Goal: Information Seeking & Learning: Get advice/opinions

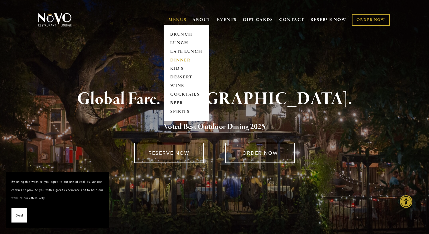
click at [184, 61] on link "DINNER" at bounding box center [187, 60] width 36 height 9
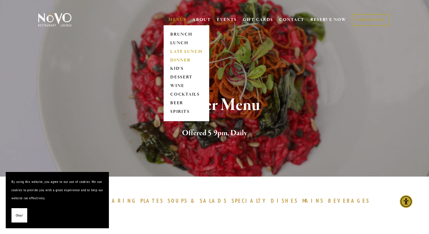
click at [185, 51] on link "LATE LUNCH" at bounding box center [187, 51] width 36 height 9
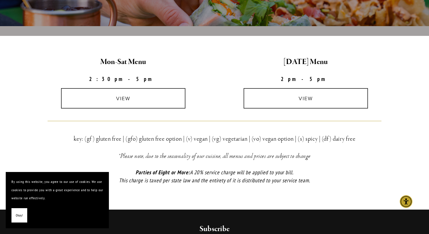
scroll to position [158, 0]
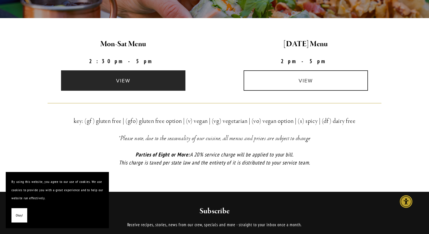
click at [137, 86] on link "view" at bounding box center [123, 80] width 124 height 20
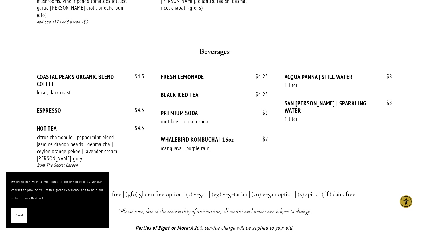
scroll to position [751, 0]
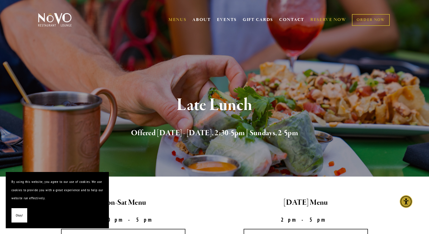
click at [319, 21] on link "RESERVE NOW" at bounding box center [329, 19] width 36 height 11
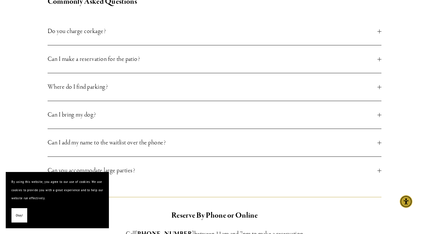
scroll to position [244, 0]
click at [206, 64] on button "Can I make a reservation for the patio?" at bounding box center [215, 59] width 334 height 28
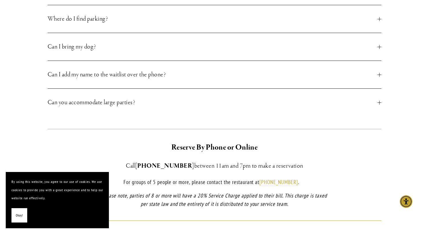
scroll to position [352, 0]
click at [224, 101] on button "Can you accommodate large parties?" at bounding box center [215, 103] width 334 height 28
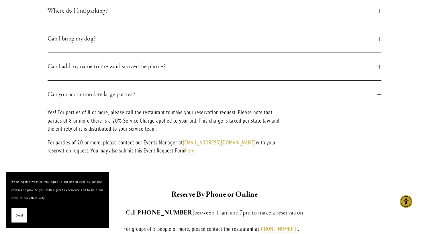
scroll to position [319, 0]
click at [221, 72] on button "Can I add my name to the waitlist over the phone?" at bounding box center [215, 67] width 334 height 28
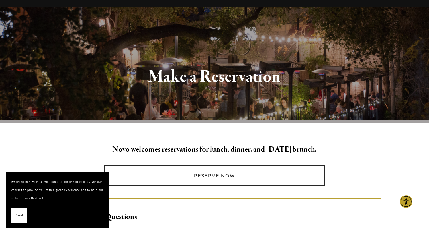
scroll to position [0, 0]
